Goal: Information Seeking & Learning: Check status

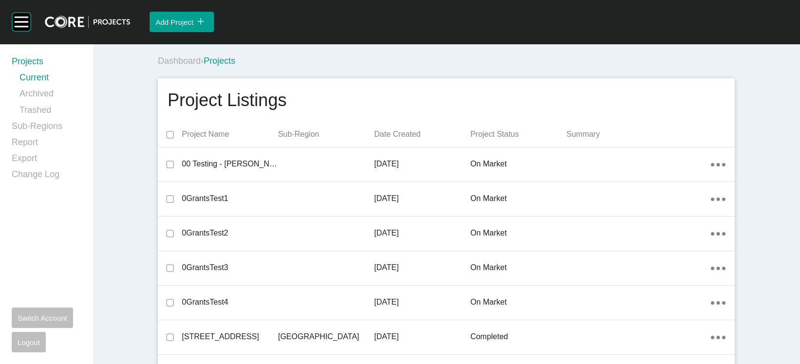
scroll to position [29558, 0]
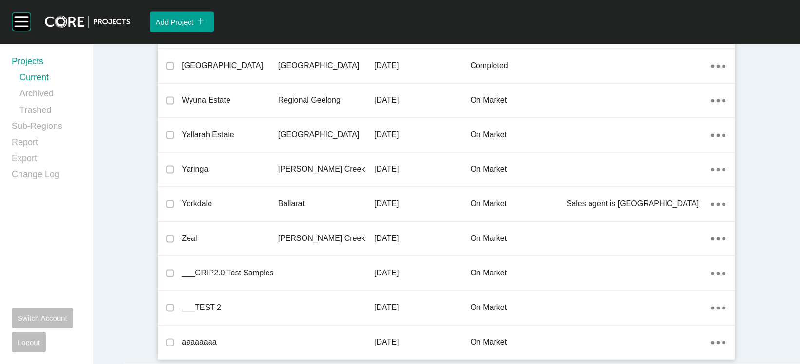
click at [284, 224] on div "[PERSON_NAME] Creek" at bounding box center [326, 239] width 96 height 30
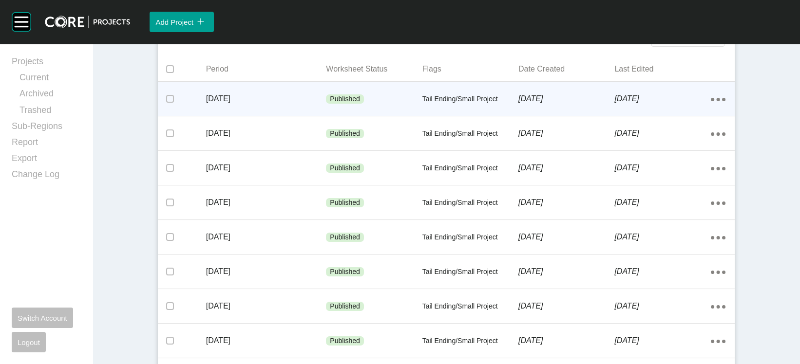
scroll to position [229, 0]
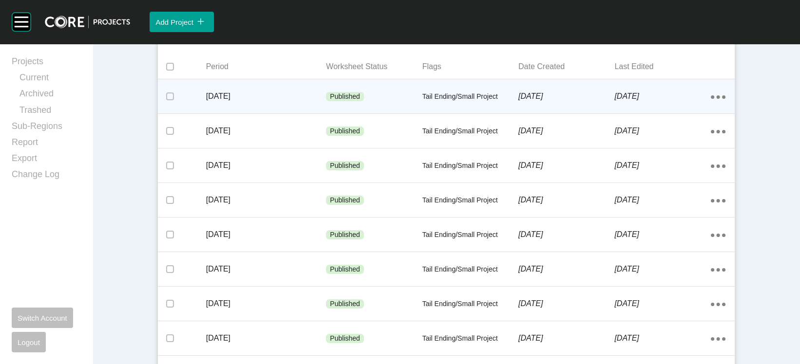
click at [543, 112] on div "[DATE]" at bounding box center [566, 96] width 96 height 30
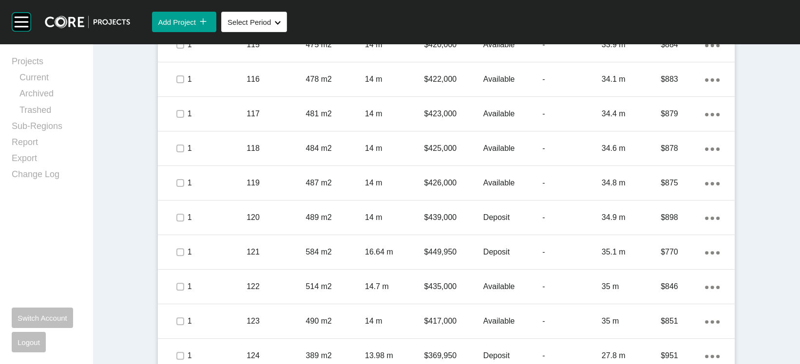
scroll to position [575, 0]
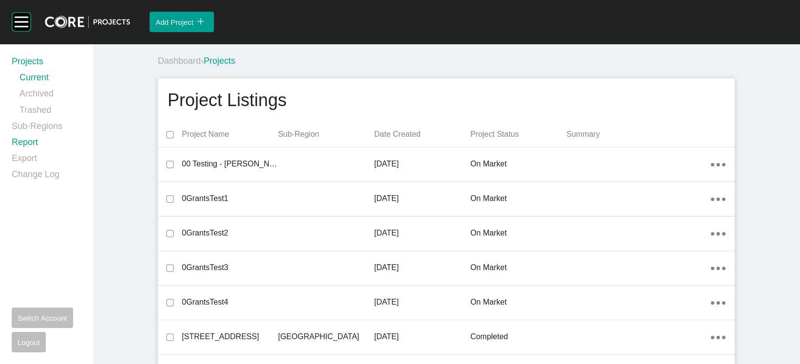
click at [31, 152] on link "Report" at bounding box center [46, 144] width 69 height 16
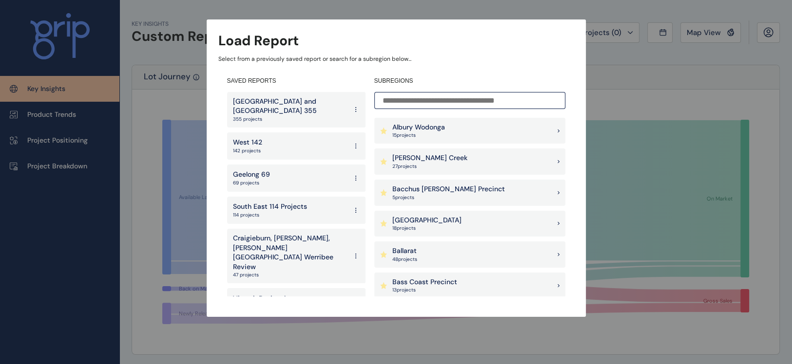
click at [270, 106] on p "Melbourne and Geelong 355" at bounding box center [290, 106] width 114 height 19
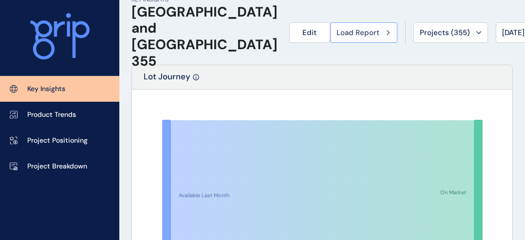
click at [337, 28] on div "Load Report" at bounding box center [364, 33] width 55 height 10
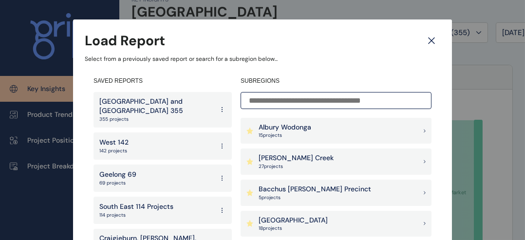
click at [152, 202] on p "South East 114 Projects" at bounding box center [136, 207] width 74 height 10
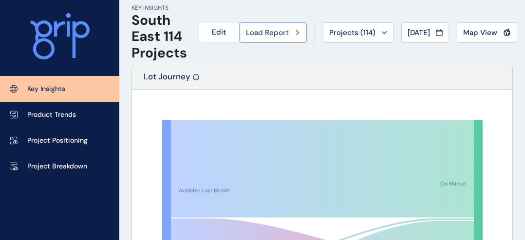
click at [289, 30] on span "Load Report" at bounding box center [267, 33] width 43 height 10
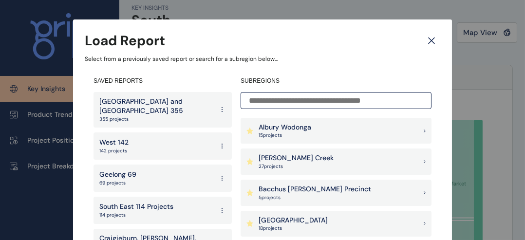
click at [134, 142] on div "West 142 142 projects" at bounding box center [163, 146] width 138 height 27
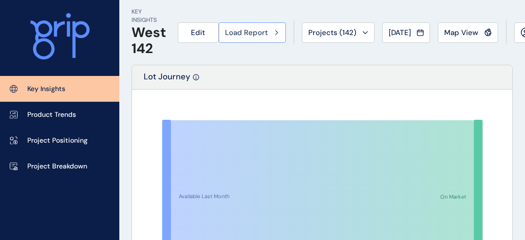
click at [280, 29] on div "Load Report" at bounding box center [252, 33] width 55 height 10
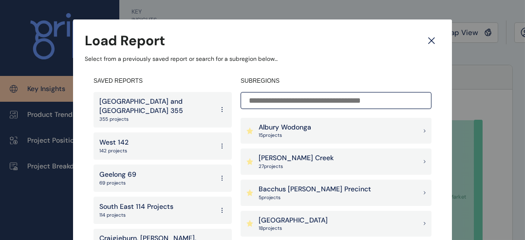
scroll to position [178, 0]
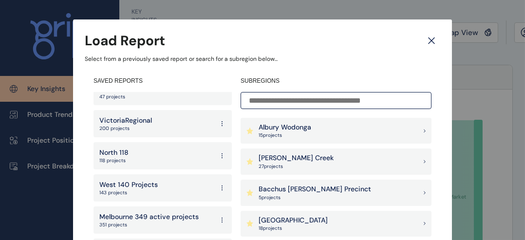
click at [137, 142] on div "North 118 118 projects" at bounding box center [163, 155] width 138 height 27
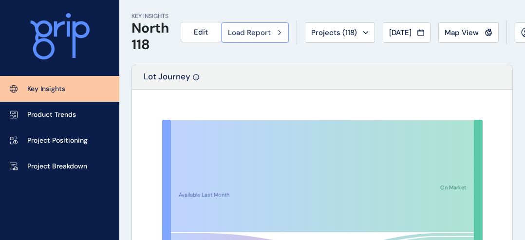
click at [281, 32] on icon at bounding box center [279, 33] width 3 height 6
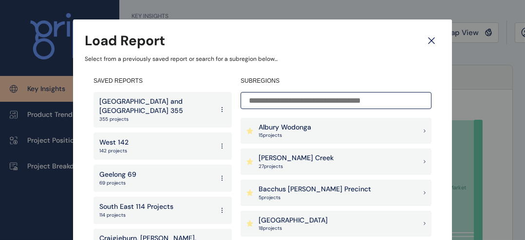
click at [131, 170] on p "Geelong 69" at bounding box center [117, 175] width 37 height 10
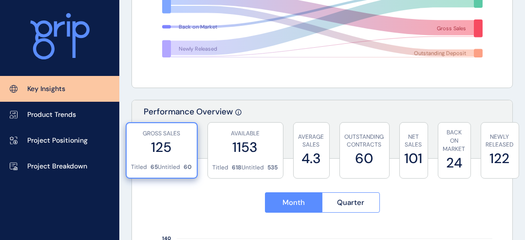
scroll to position [277, 0]
